Goal: Information Seeking & Learning: Learn about a topic

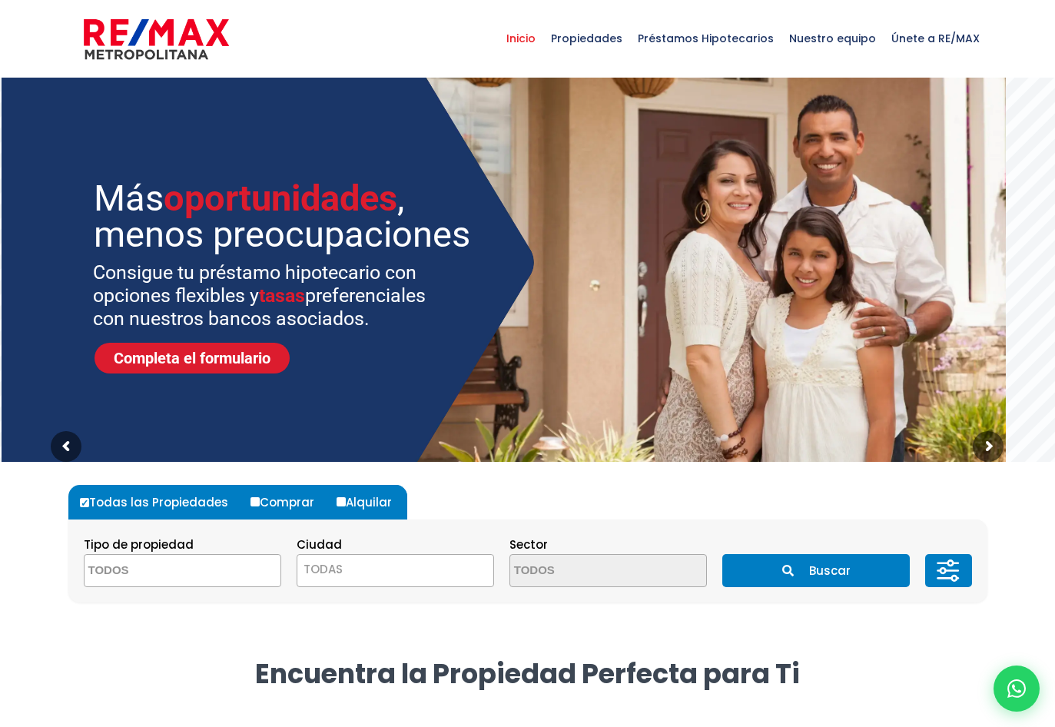
click at [225, 574] on span at bounding box center [182, 570] width 197 height 33
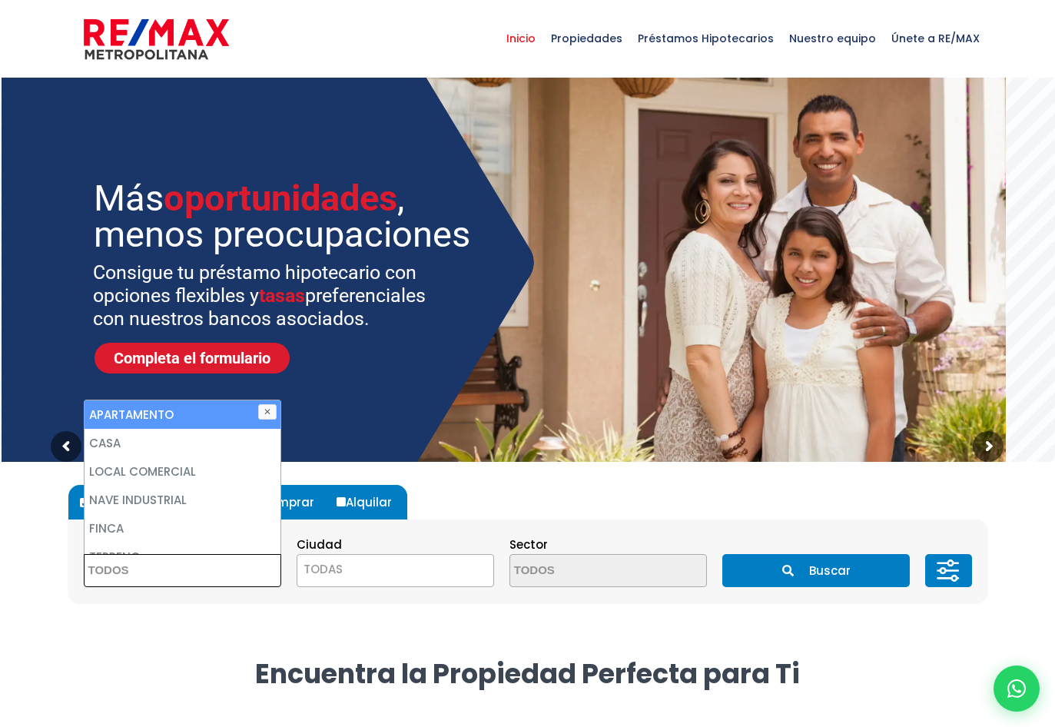
click at [174, 412] on li "APARTAMENTO" at bounding box center [183, 414] width 196 height 28
select select "apartment"
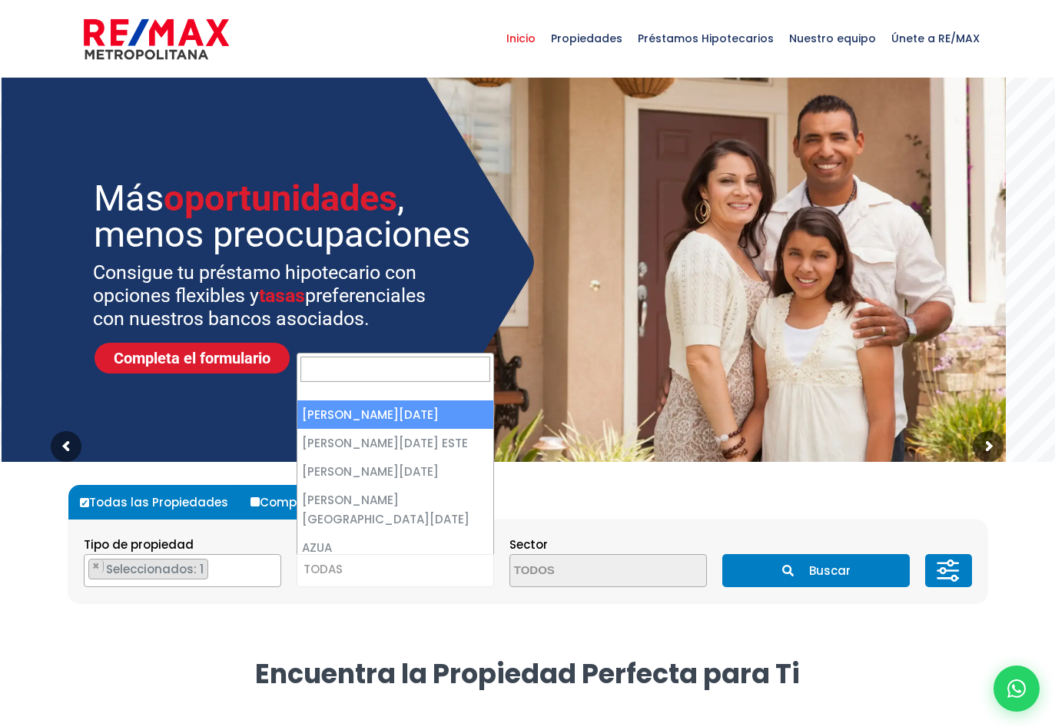
click at [358, 575] on span "TODAS" at bounding box center [395, 570] width 196 height 22
select select "1"
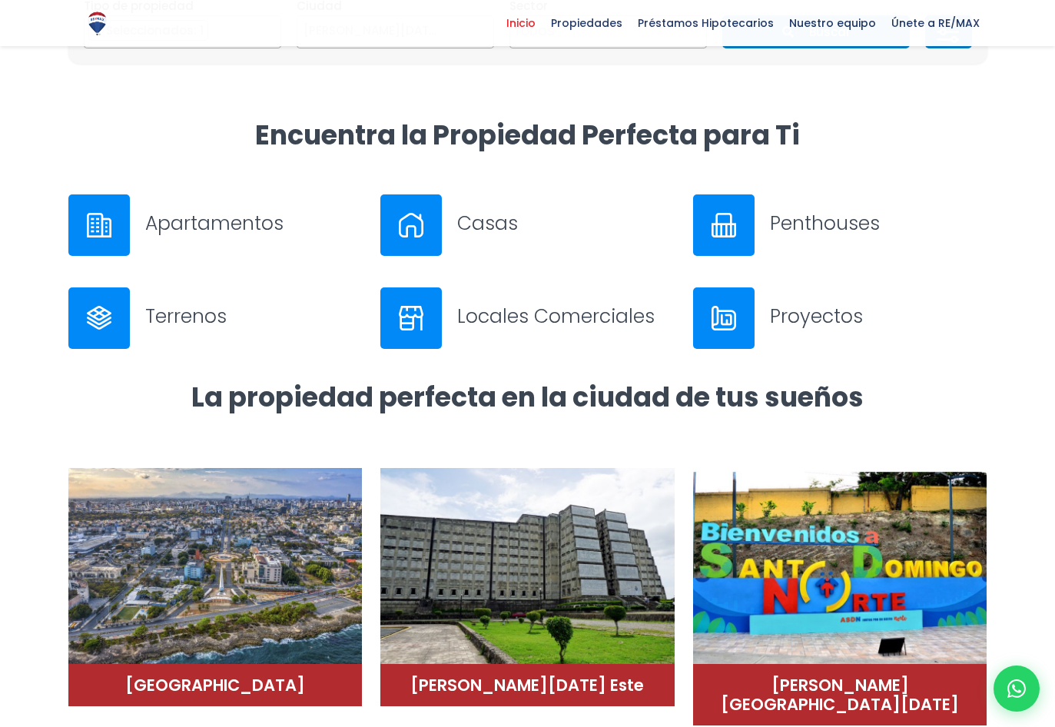
scroll to position [231, 0]
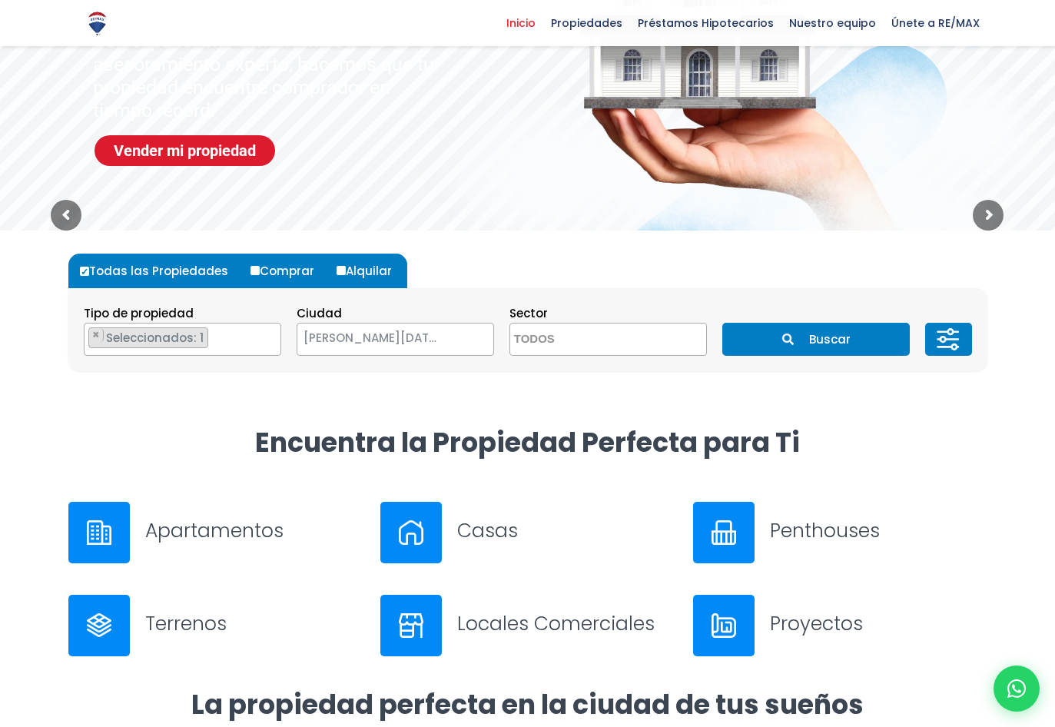
click at [814, 334] on button "Buscar" at bounding box center [816, 339] width 188 height 33
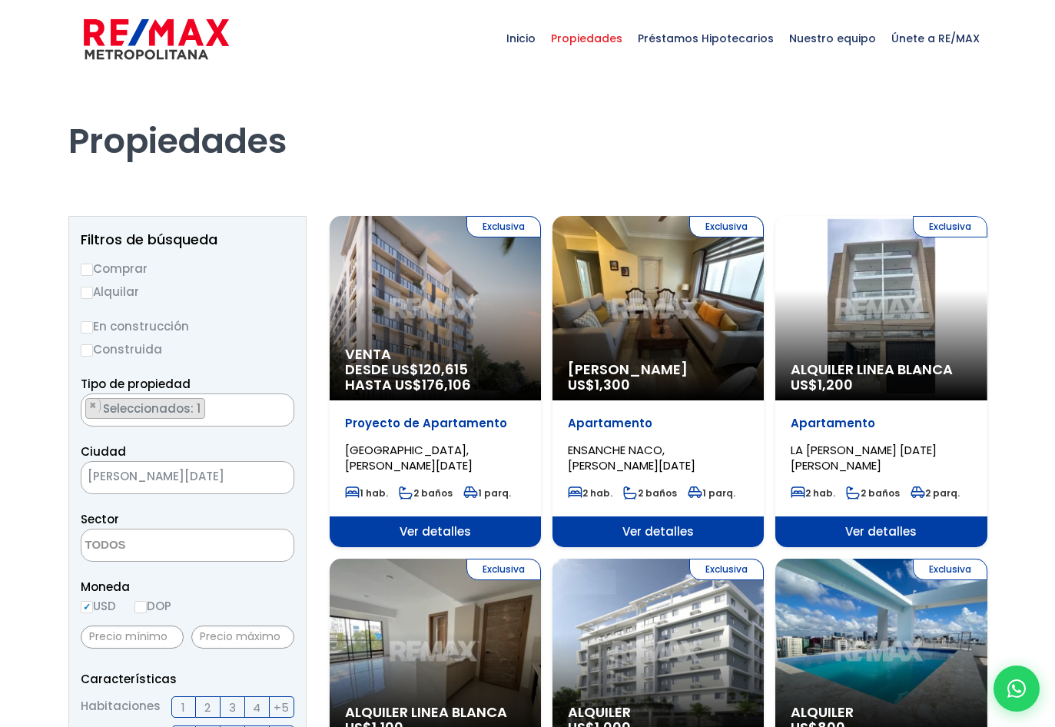
click at [83, 269] on input "Comprar" at bounding box center [87, 270] width 12 height 12
radio input "true"
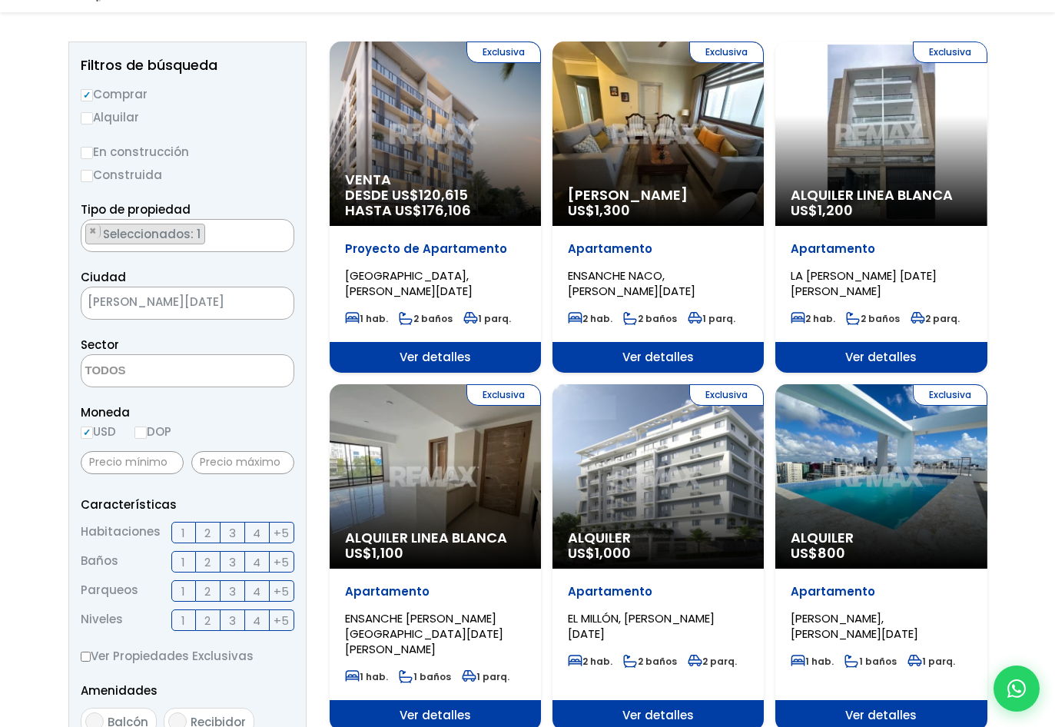
scroll to position [231, 0]
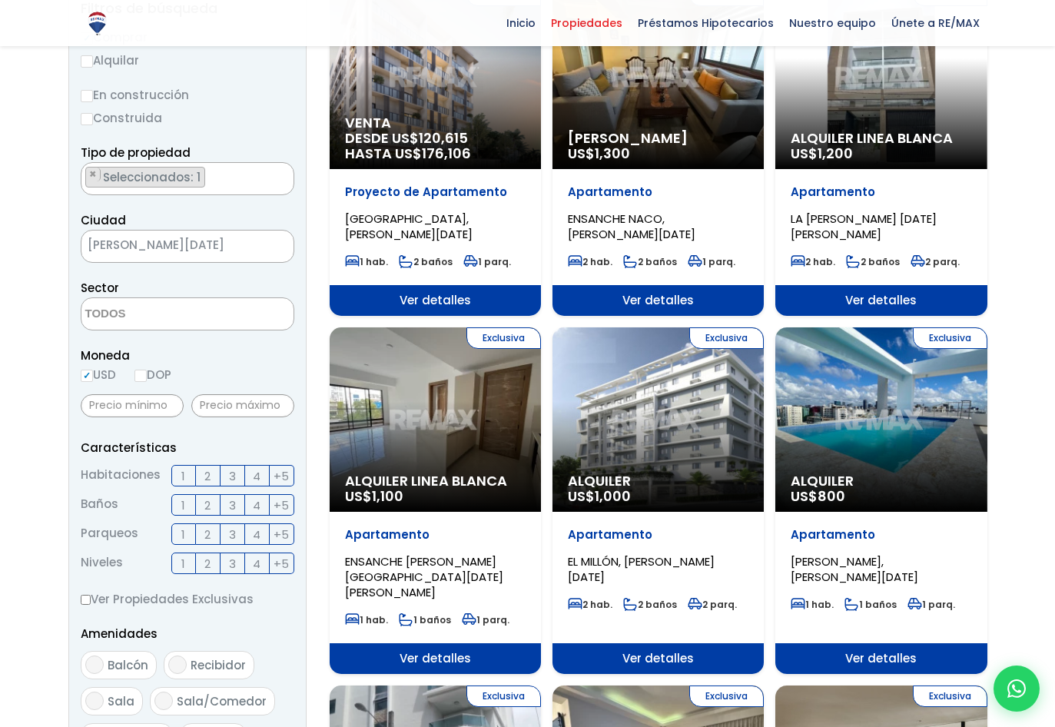
click at [224, 477] on label "3" at bounding box center [233, 476] width 25 height 22
click at [0, 0] on input "3" at bounding box center [0, 0] width 0 height 0
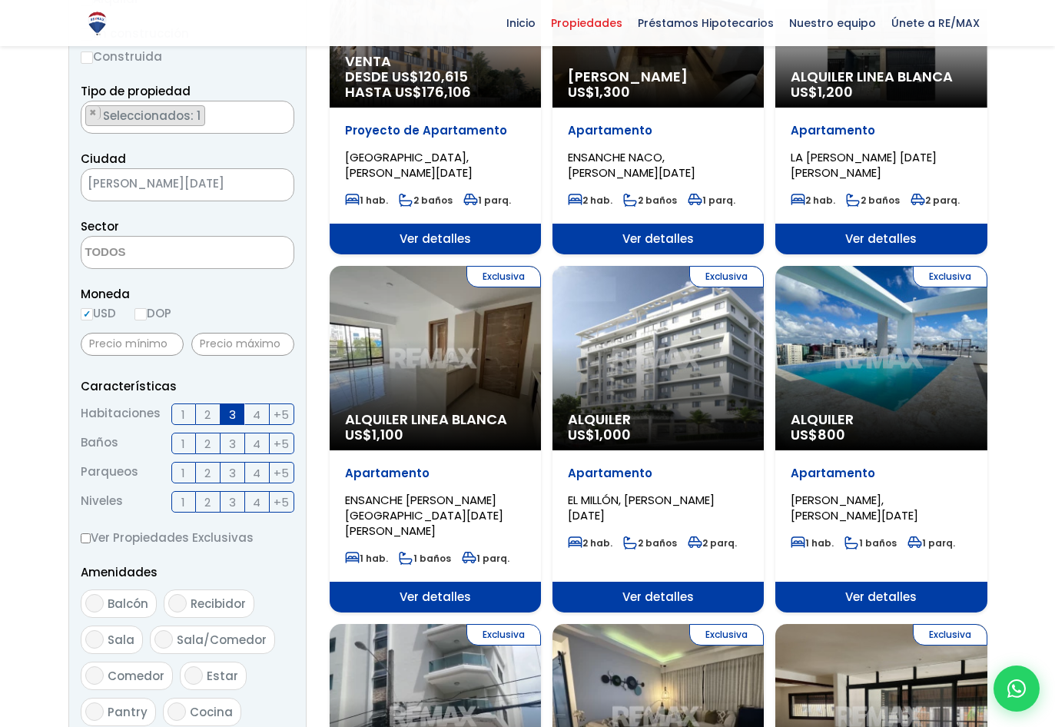
scroll to position [384, 0]
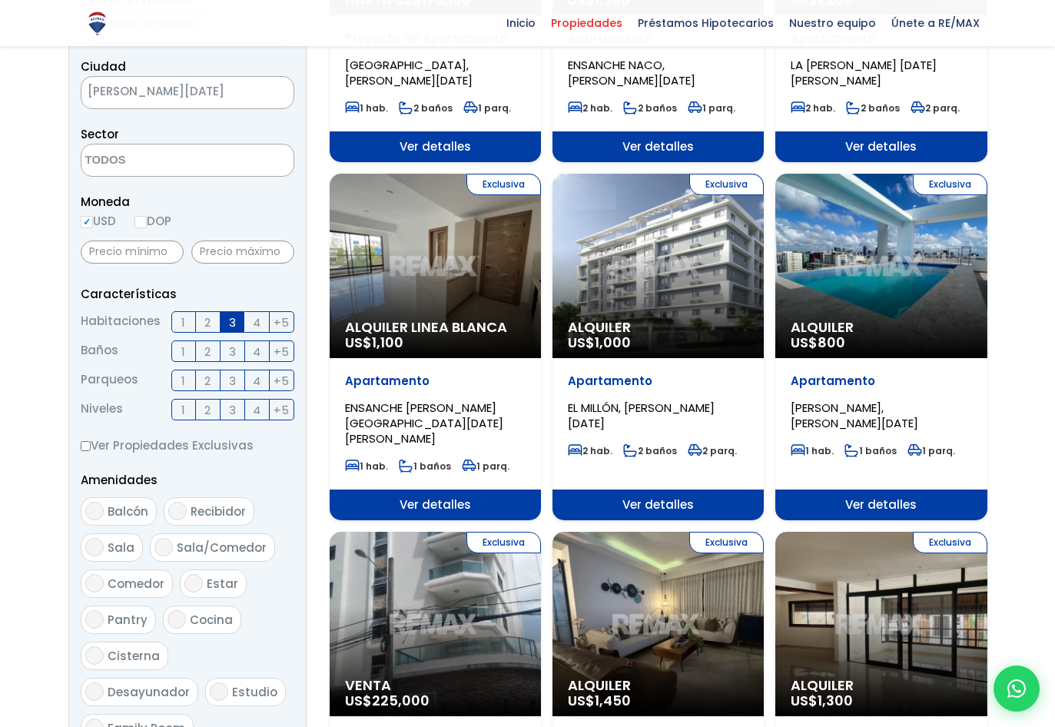
click at [98, 517] on input "Balcón" at bounding box center [94, 511] width 18 height 18
checkbox input "true"
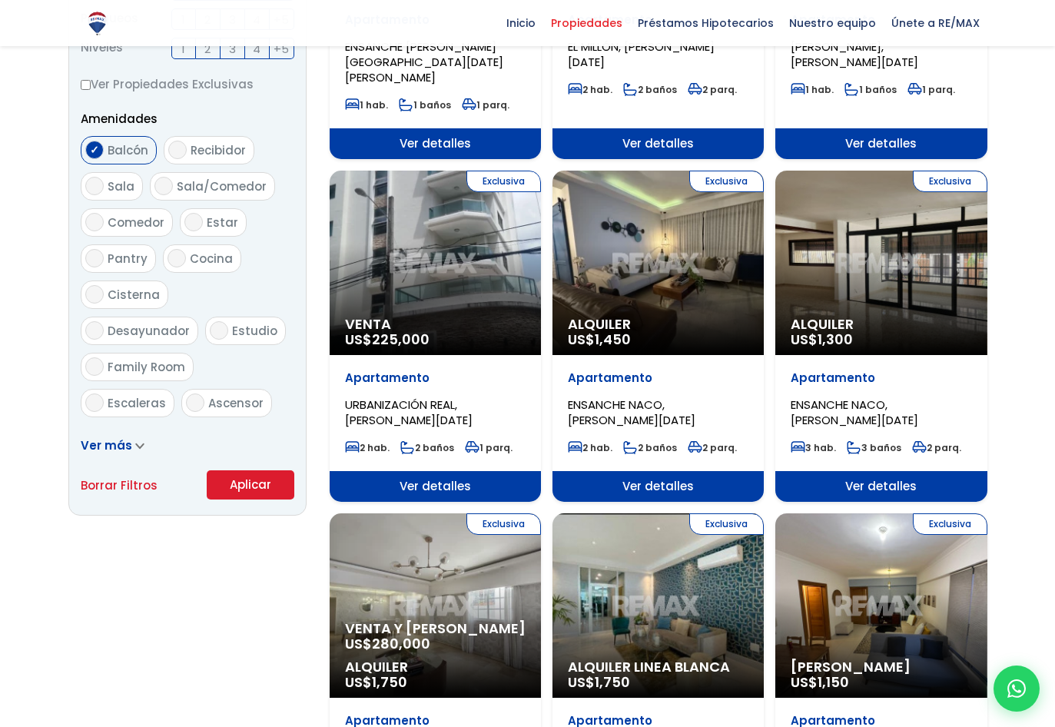
scroll to position [768, 0]
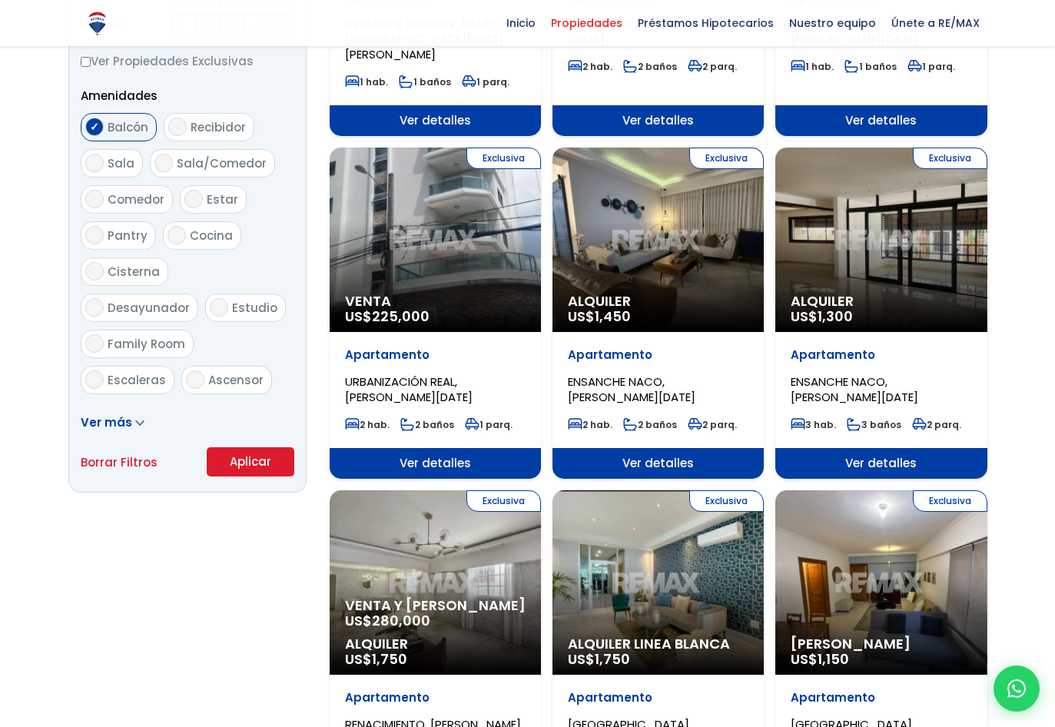
click at [241, 467] on button "Aplicar" at bounding box center [251, 461] width 88 height 29
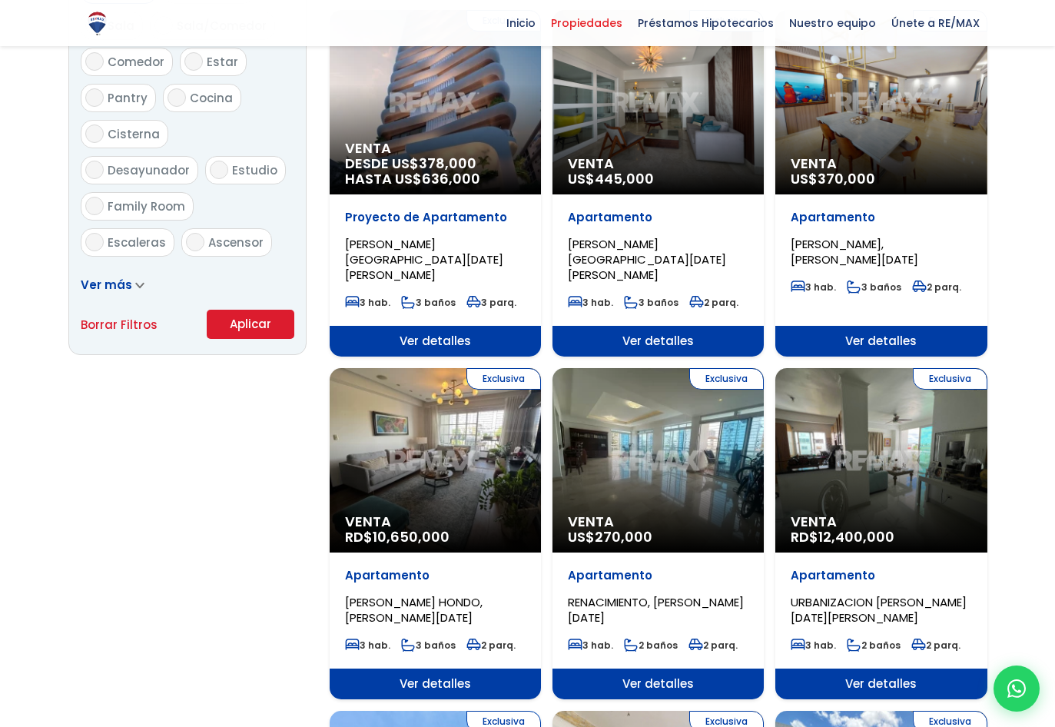
scroll to position [999, 0]
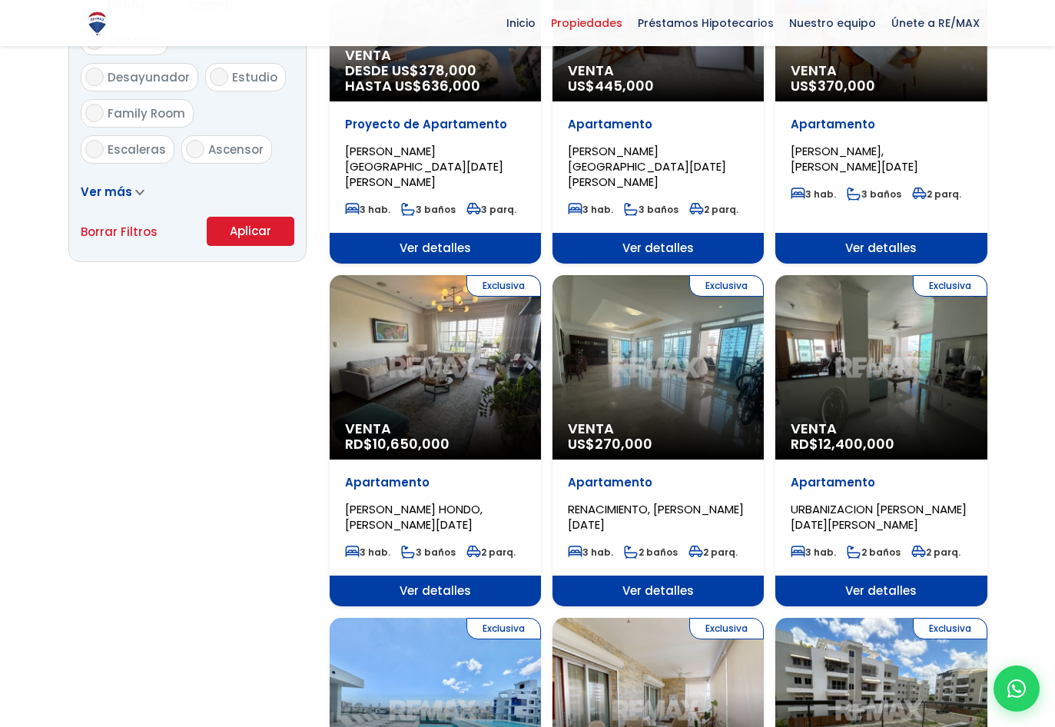
click at [667, 337] on div "Exclusiva Venta US$ 270,000" at bounding box center [658, 367] width 211 height 184
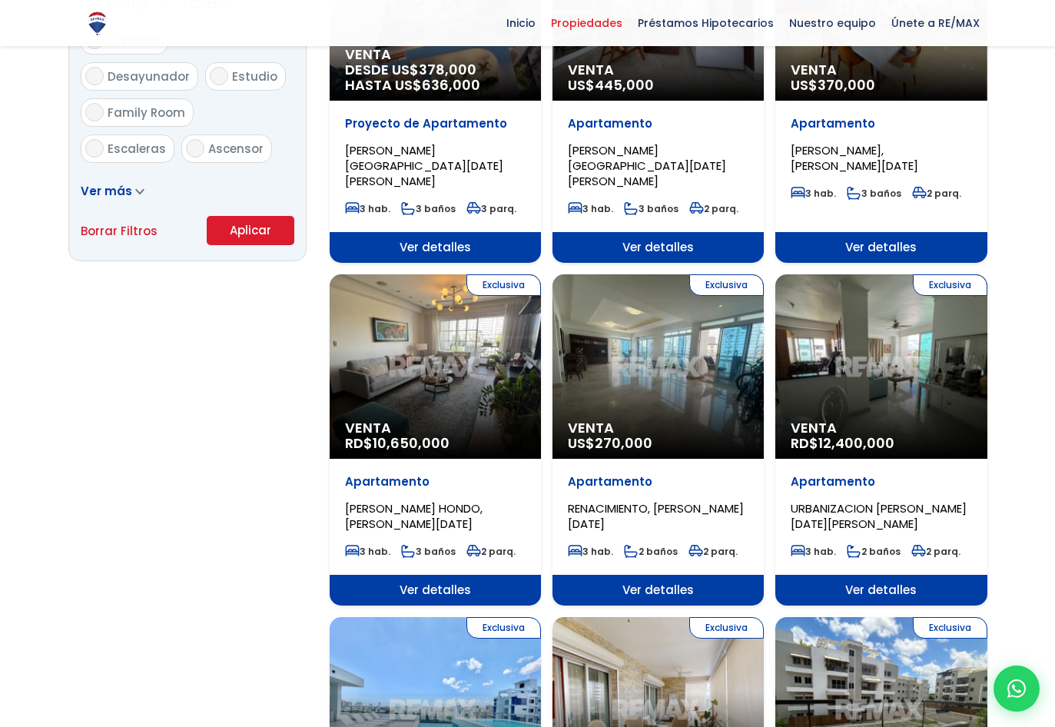
scroll to position [999, 0]
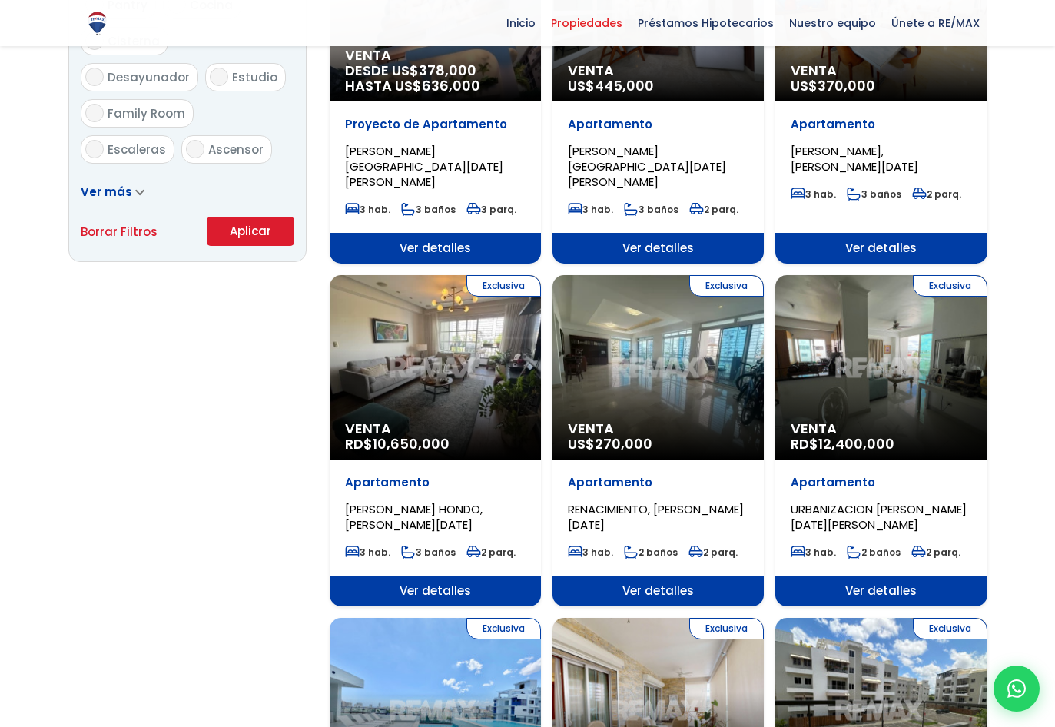
click at [900, 346] on div "Exclusiva Venta RD$ 12,400,000" at bounding box center [880, 367] width 211 height 184
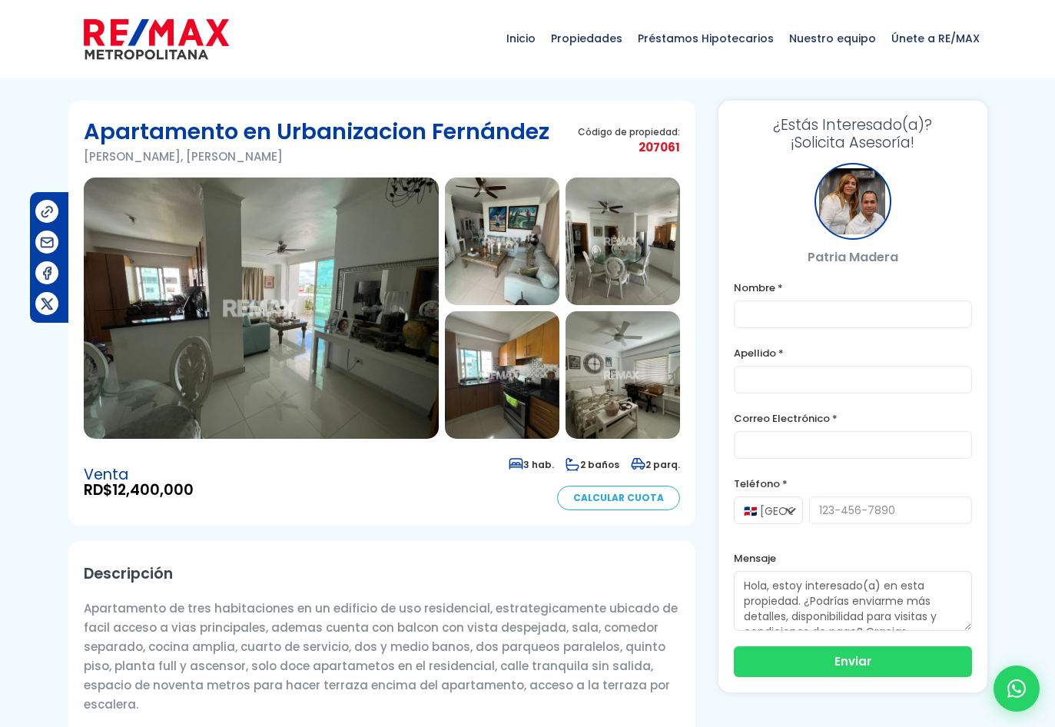
click at [321, 327] on img at bounding box center [261, 308] width 355 height 261
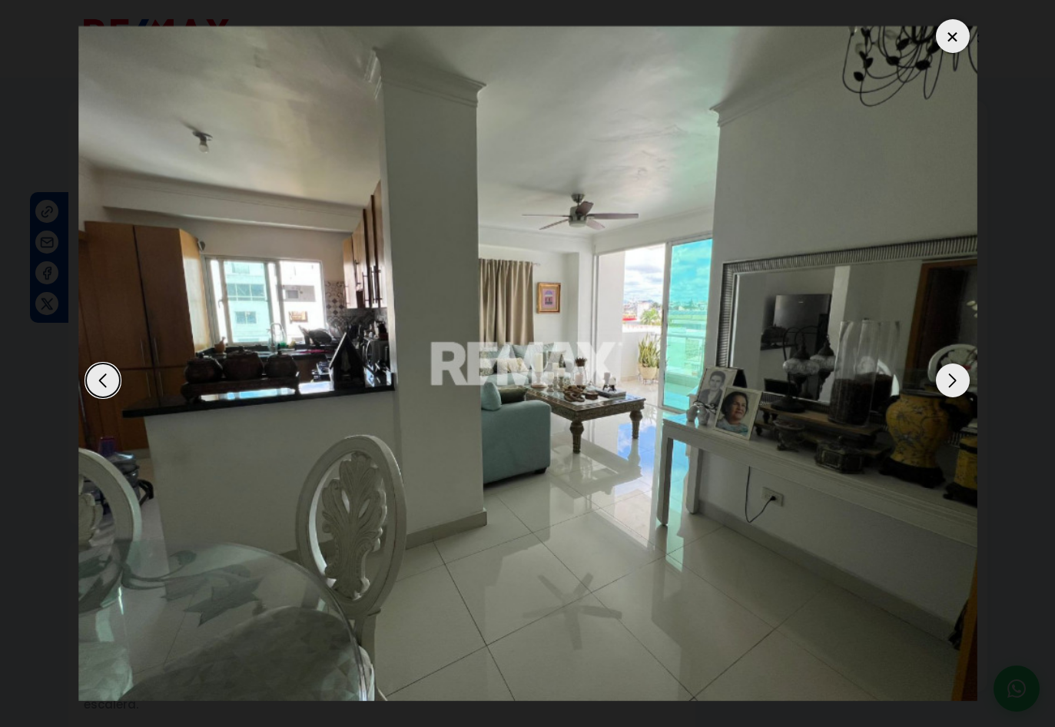
click at [953, 372] on div "Next slide" at bounding box center [953, 380] width 34 height 34
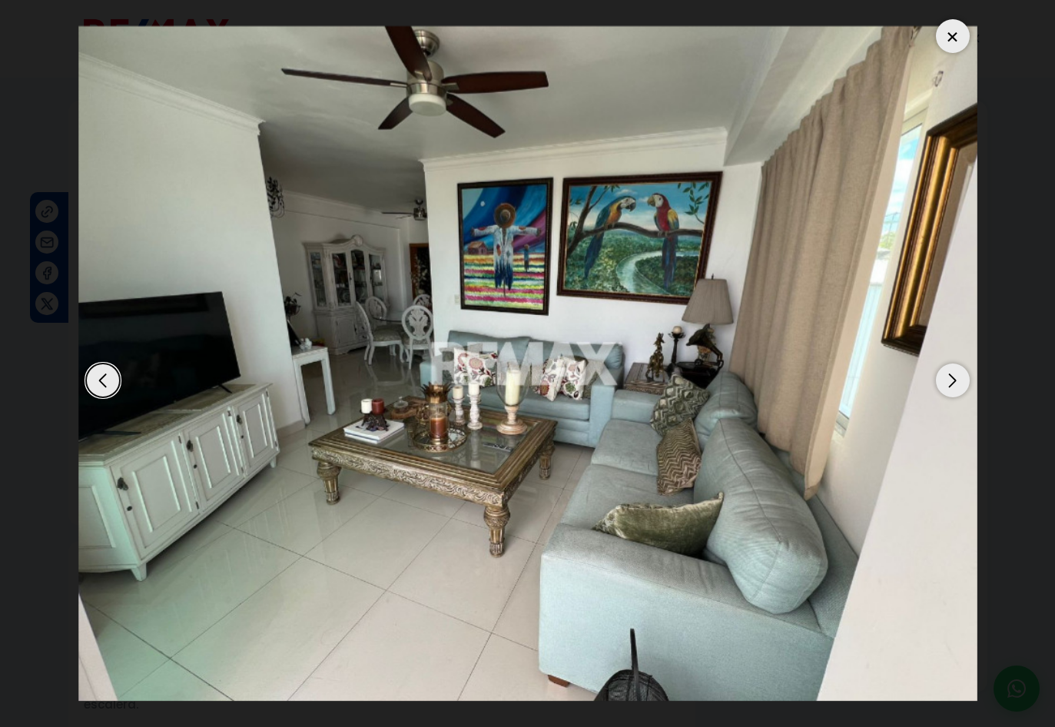
click at [953, 372] on div "Next slide" at bounding box center [953, 380] width 34 height 34
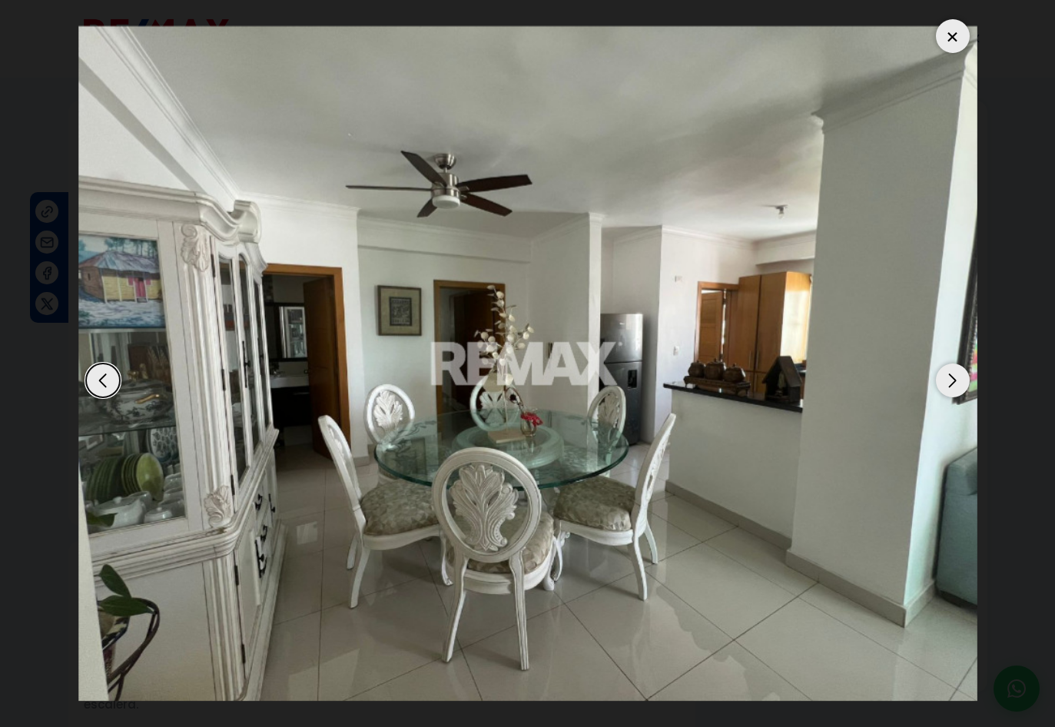
click at [953, 372] on div "Next slide" at bounding box center [953, 380] width 34 height 34
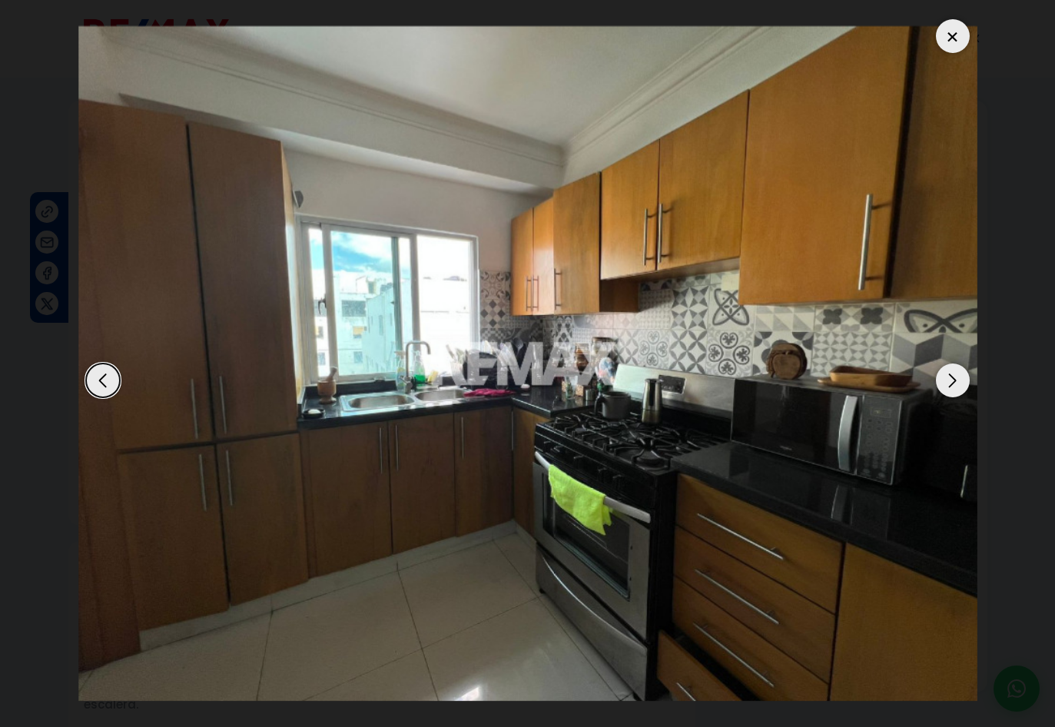
click at [951, 371] on div "Next slide" at bounding box center [953, 380] width 34 height 34
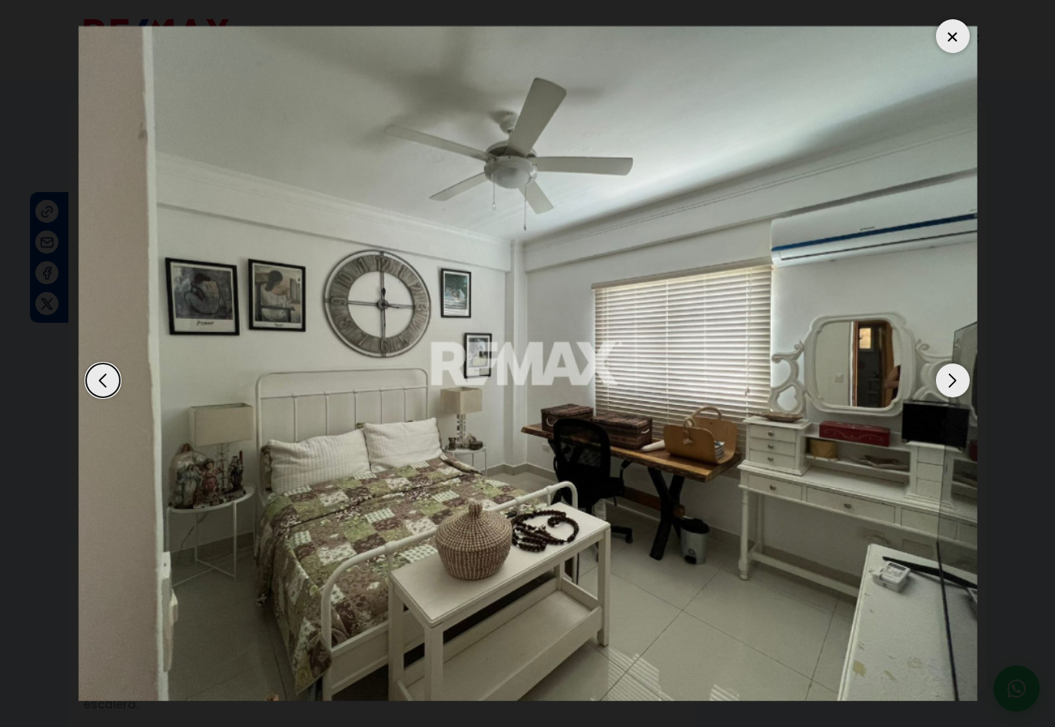
click at [951, 371] on div "Next slide" at bounding box center [953, 380] width 34 height 34
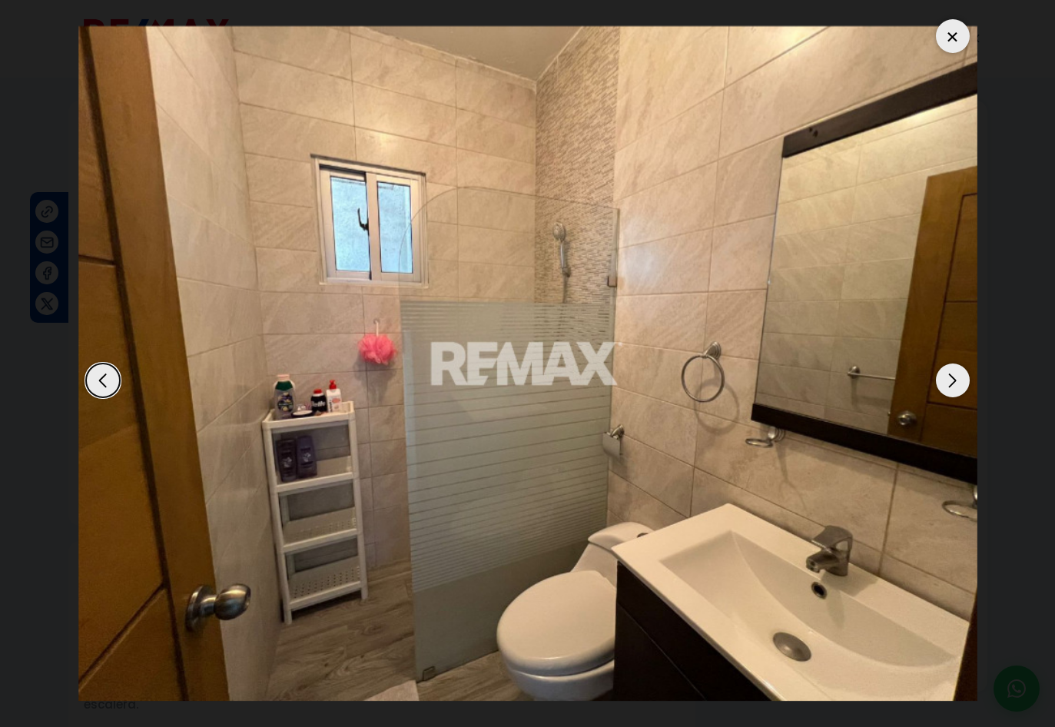
click at [951, 371] on div "Next slide" at bounding box center [953, 380] width 34 height 34
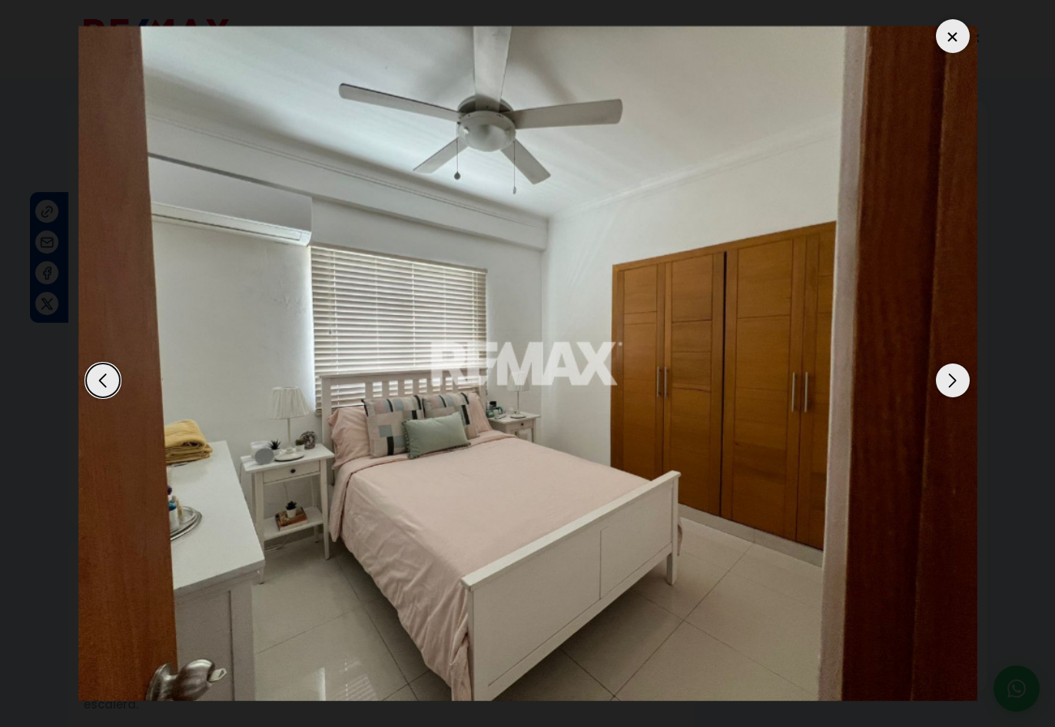
click at [951, 371] on div "Next slide" at bounding box center [953, 380] width 34 height 34
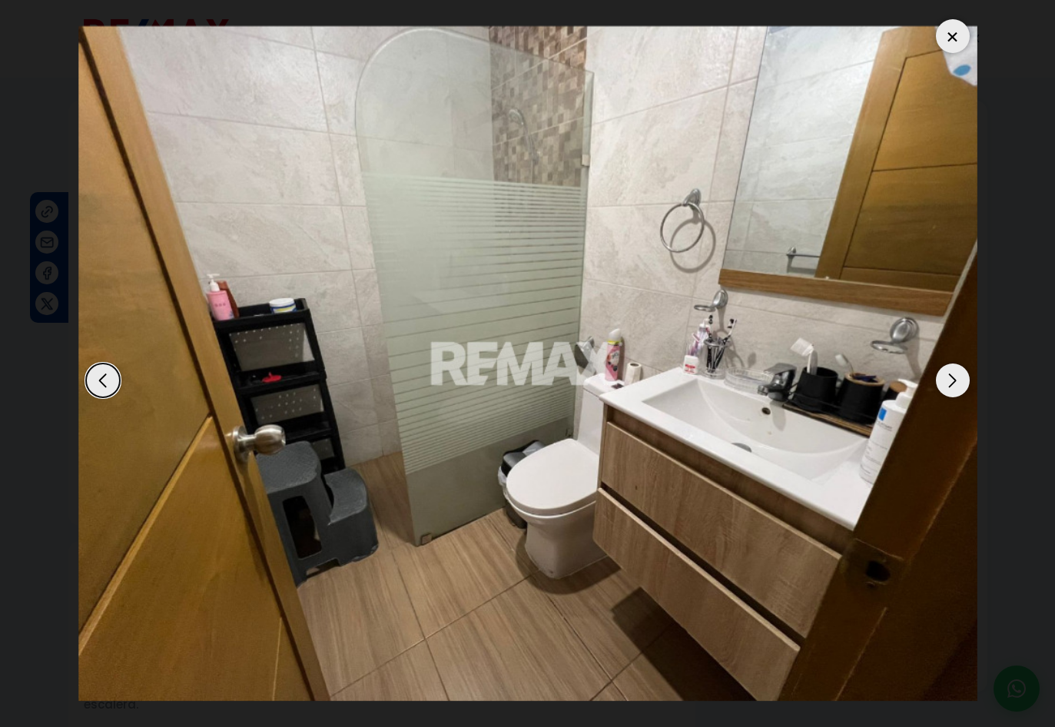
click at [951, 371] on div "Next slide" at bounding box center [953, 380] width 34 height 34
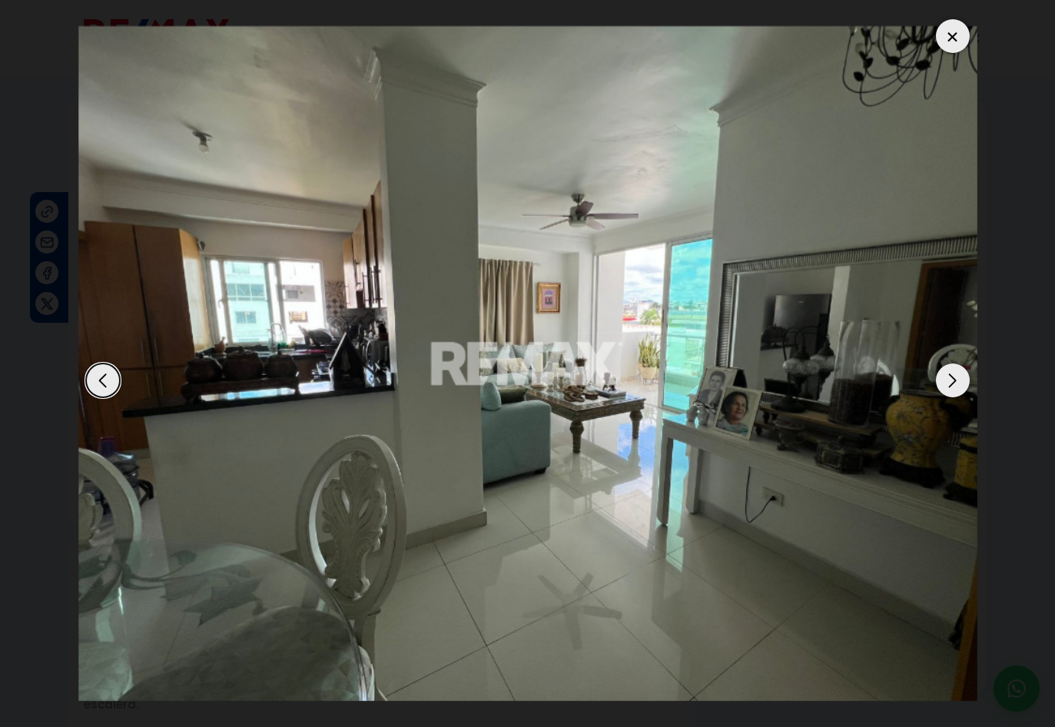
click at [951, 371] on div "Next slide" at bounding box center [953, 380] width 34 height 34
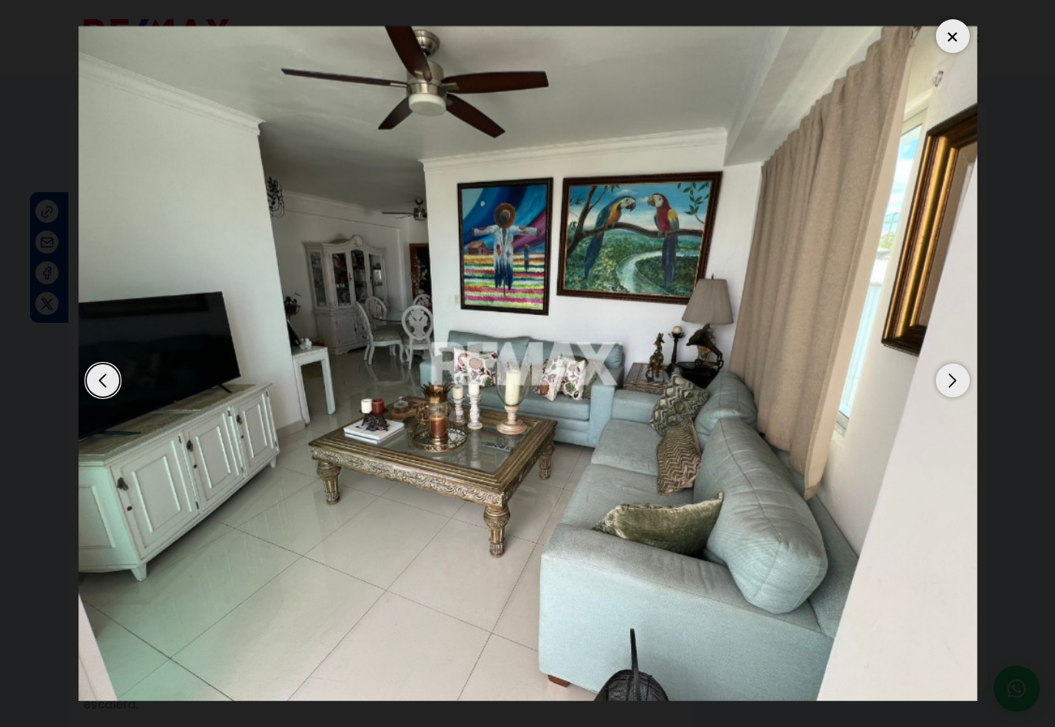
click at [951, 371] on div "Next slide" at bounding box center [953, 380] width 34 height 34
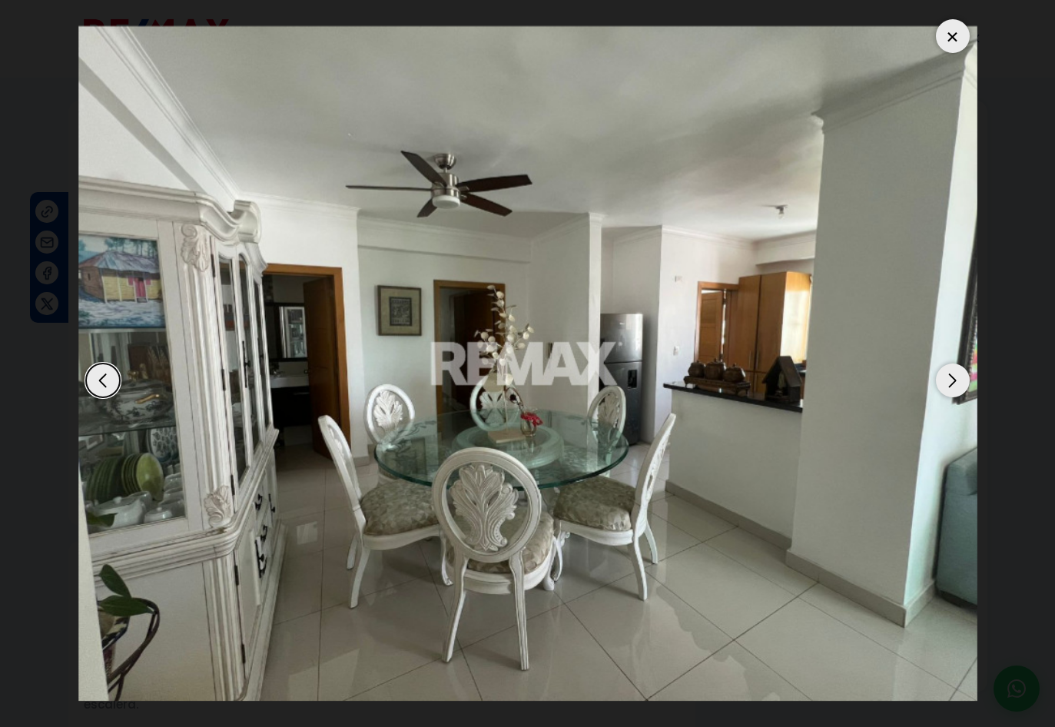
click at [951, 371] on div "Next slide" at bounding box center [953, 380] width 34 height 34
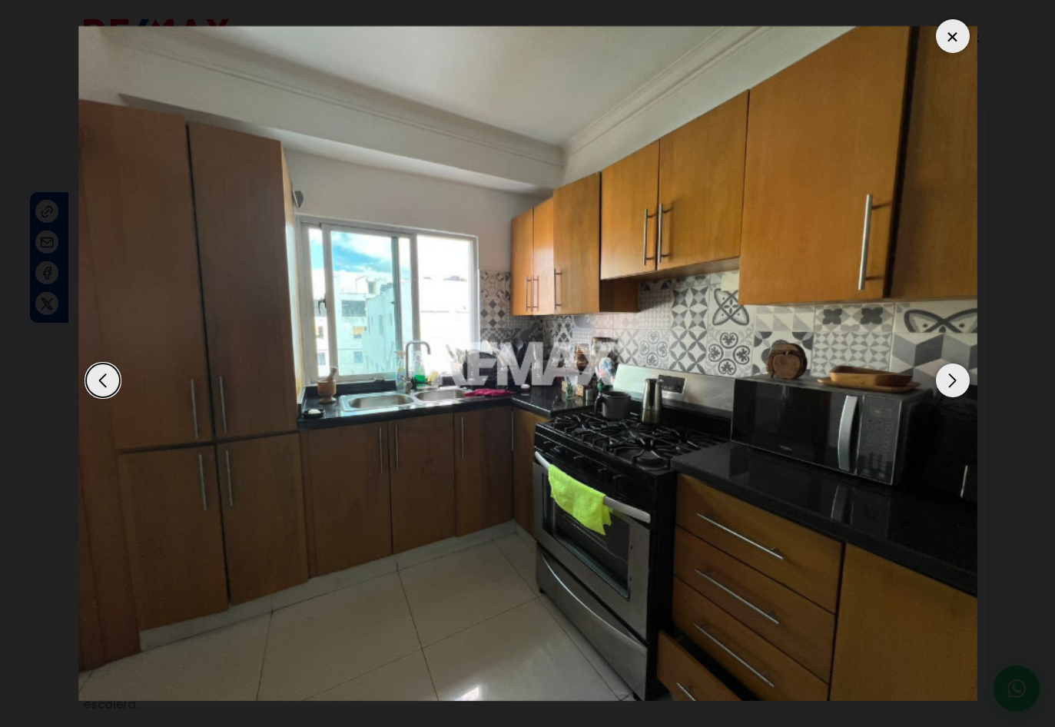
click at [951, 371] on div "Next slide" at bounding box center [953, 380] width 34 height 34
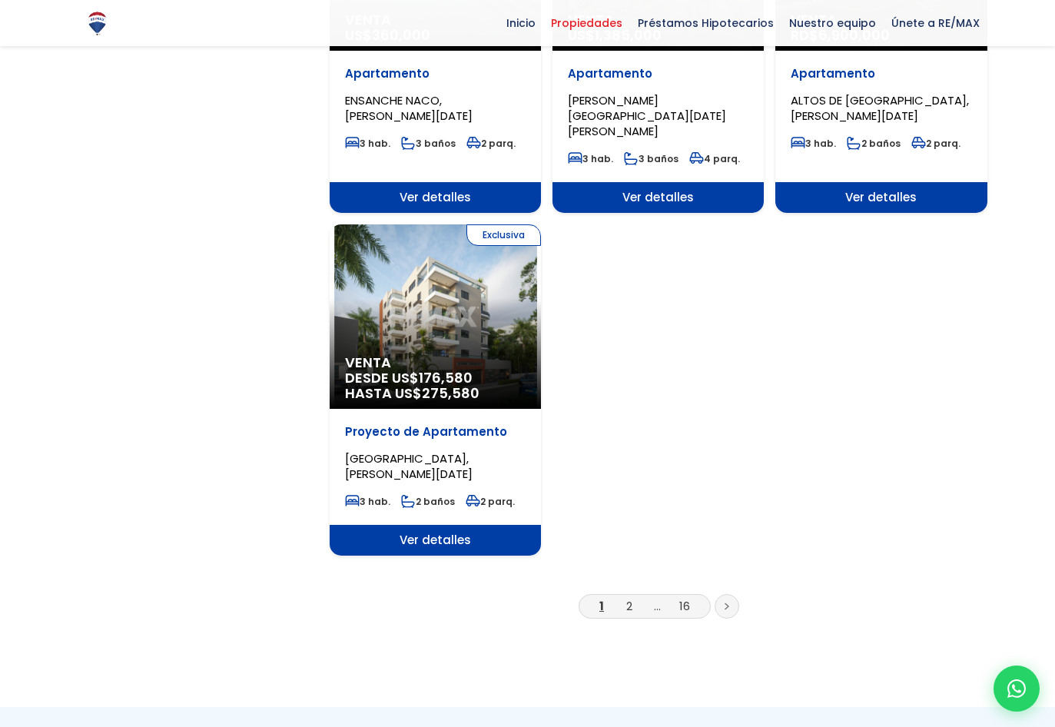
scroll to position [1767, 0]
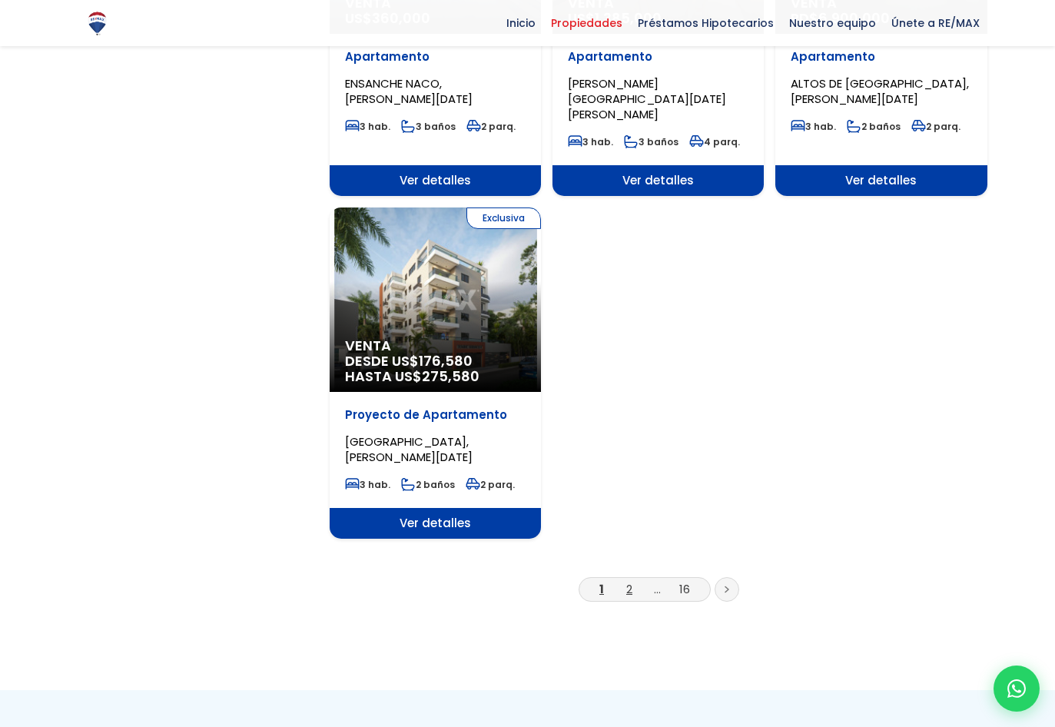
click at [630, 581] on link "2" at bounding box center [629, 589] width 6 height 16
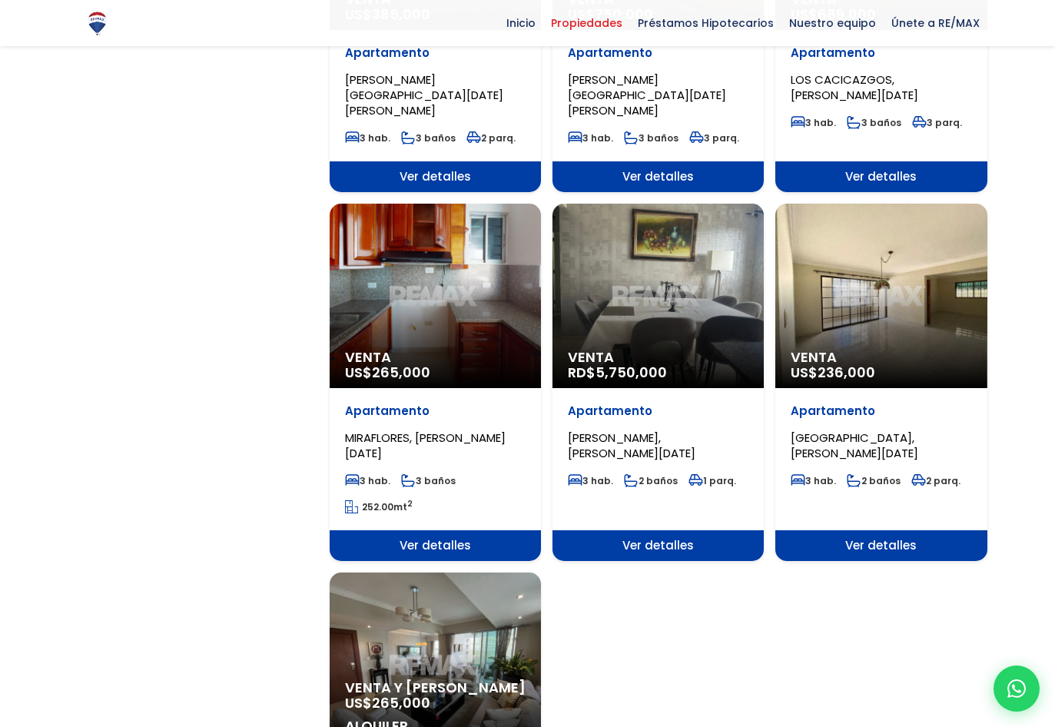
scroll to position [1691, 0]
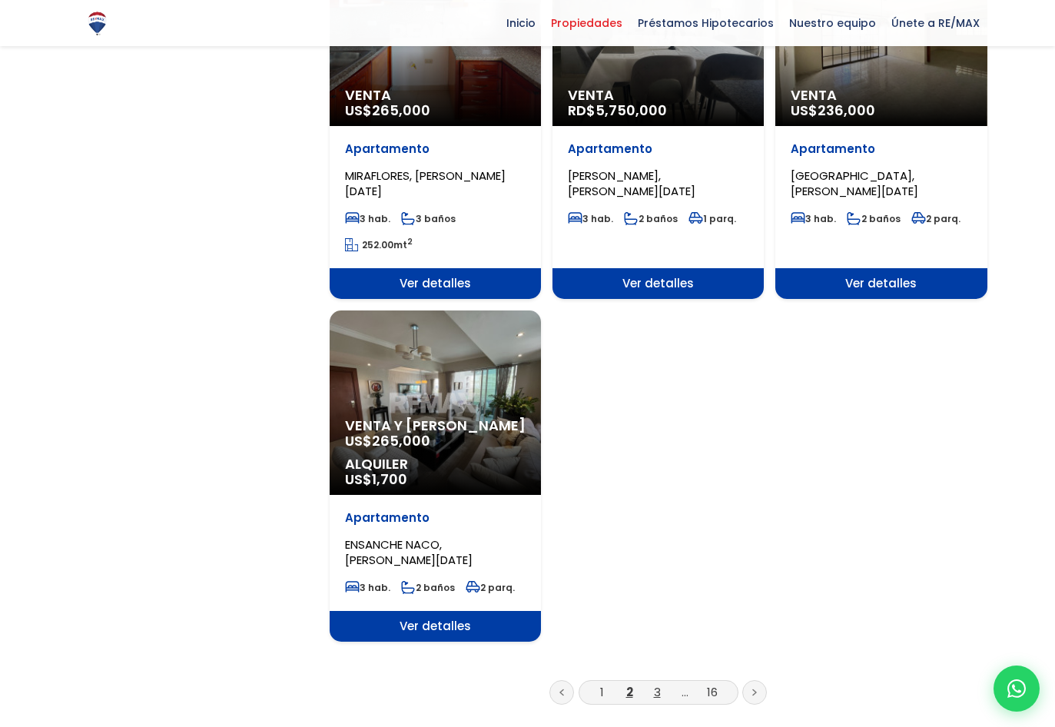
click at [654, 684] on link "3" at bounding box center [657, 692] width 7 height 16
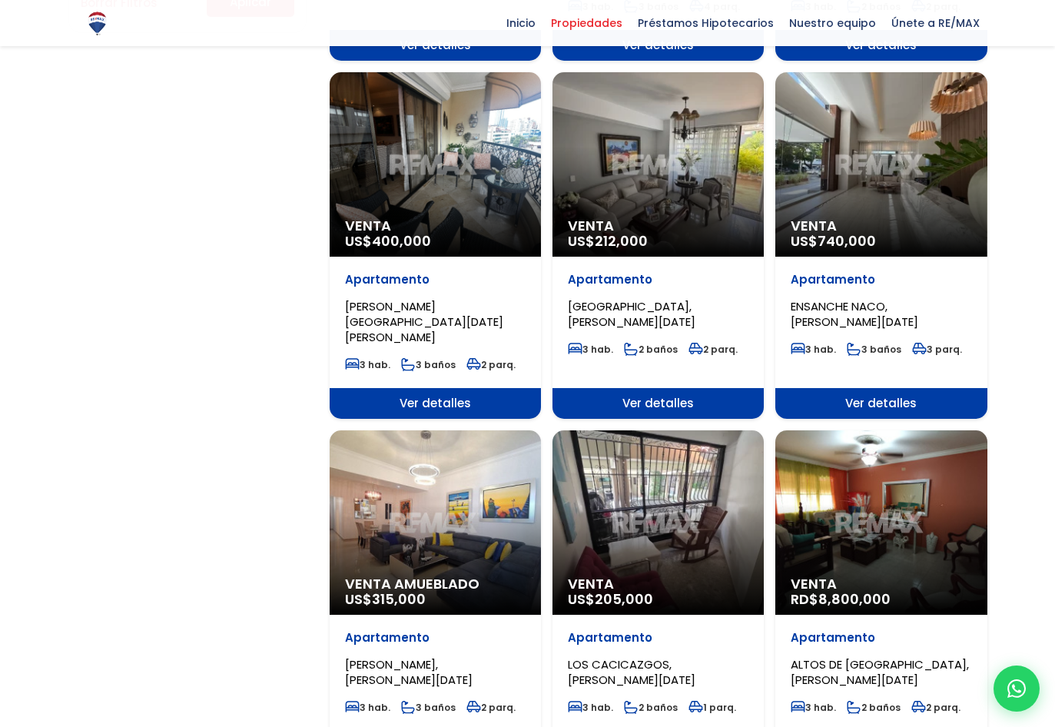
scroll to position [1230, 0]
